Goal: Book appointment/travel/reservation

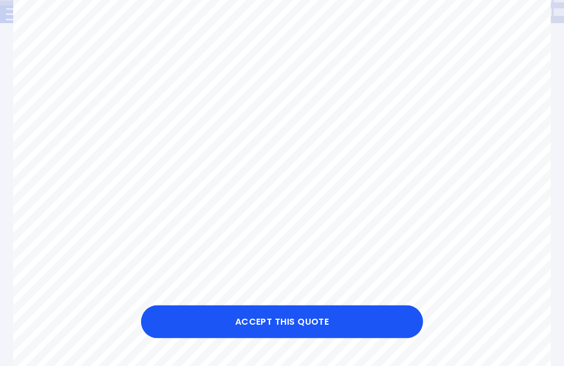
scroll to position [170, 0]
click at [296, 325] on button "Accept this Quote" at bounding box center [282, 322] width 282 height 33
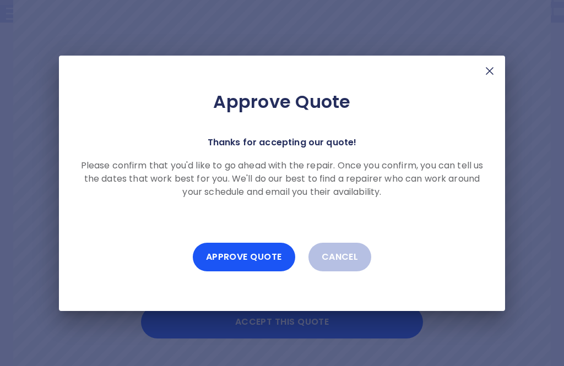
click at [249, 258] on button "Approve Quote" at bounding box center [244, 257] width 102 height 29
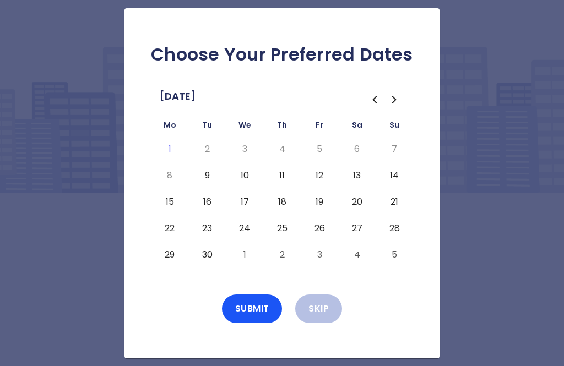
scroll to position [35, 0]
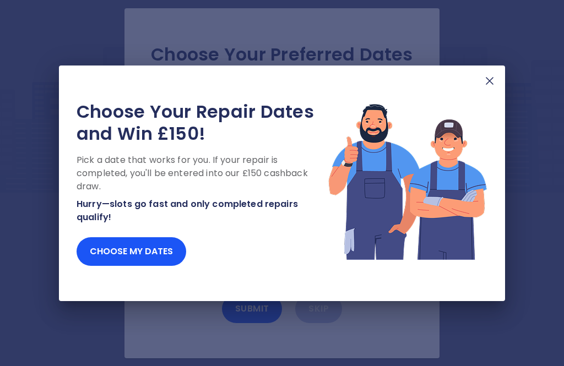
click at [133, 252] on button "Choose my dates" at bounding box center [132, 251] width 110 height 29
click at [141, 258] on button "Choose my dates" at bounding box center [132, 251] width 110 height 29
click at [492, 85] on img at bounding box center [489, 80] width 13 height 13
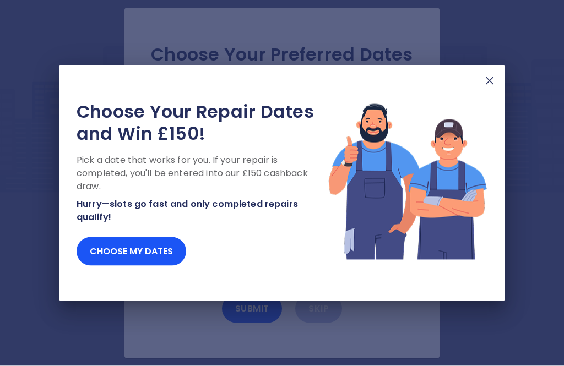
scroll to position [10, 0]
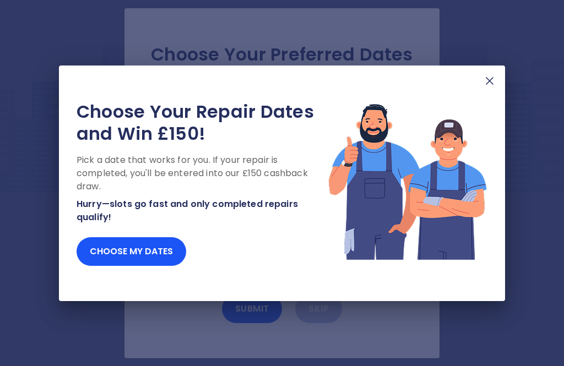
click at [480, 97] on div "Choose Your Repair Dates and Win £150! Pick a date that works for you. If your …" at bounding box center [282, 184] width 446 height 236
click at [135, 251] on button "Choose my dates" at bounding box center [132, 251] width 110 height 29
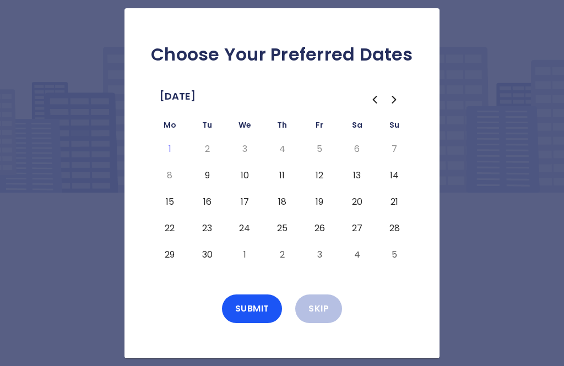
click at [241, 184] on button "10" at bounding box center [245, 176] width 20 height 18
click at [274, 184] on button "11" at bounding box center [282, 176] width 20 height 18
click at [316, 184] on button "12" at bounding box center [319, 176] width 20 height 18
click at [203, 208] on button "16" at bounding box center [207, 202] width 20 height 18
click at [314, 208] on button "19" at bounding box center [319, 202] width 20 height 18
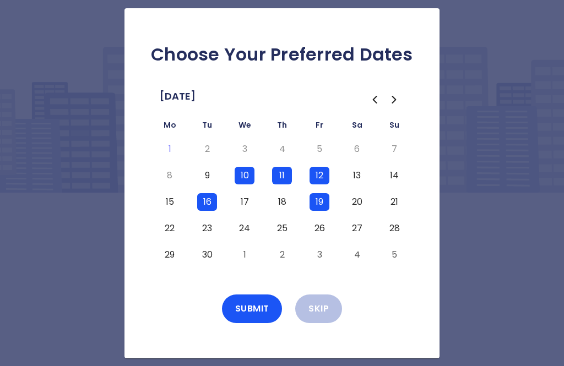
click at [170, 235] on button "22" at bounding box center [170, 229] width 20 height 18
click at [203, 237] on button "23" at bounding box center [207, 229] width 20 height 18
click at [239, 237] on button "24" at bounding box center [245, 229] width 20 height 18
click at [248, 319] on button "Submit" at bounding box center [252, 309] width 61 height 29
